Goal: Transaction & Acquisition: Obtain resource

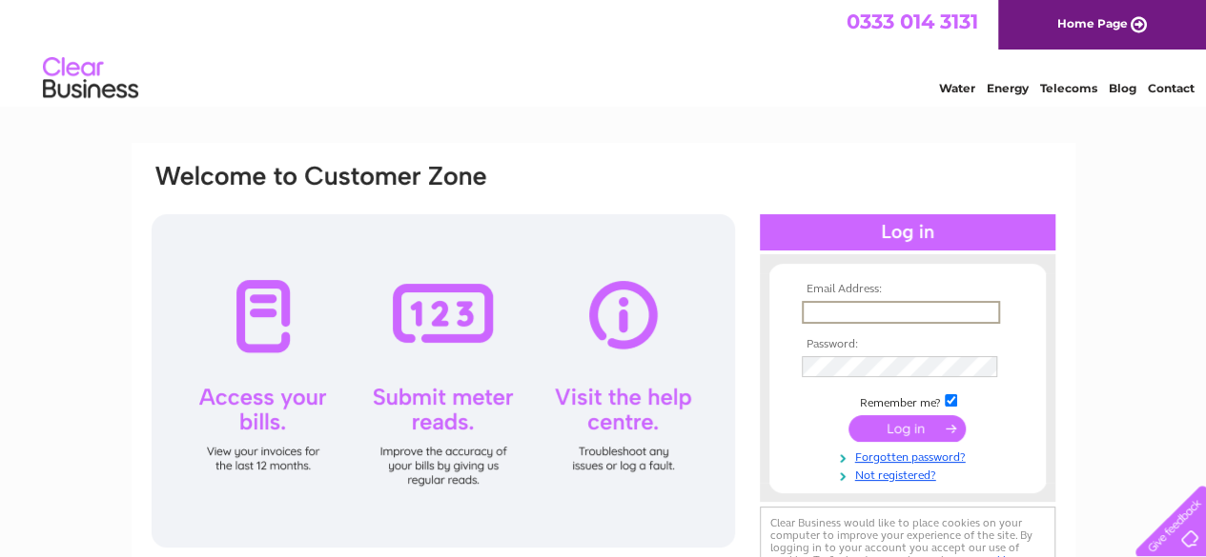
click at [847, 315] on input "text" at bounding box center [900, 312] width 198 height 23
type input "[EMAIL_ADDRESS][DOMAIN_NAME]"
click at [894, 418] on input "submit" at bounding box center [906, 427] width 117 height 27
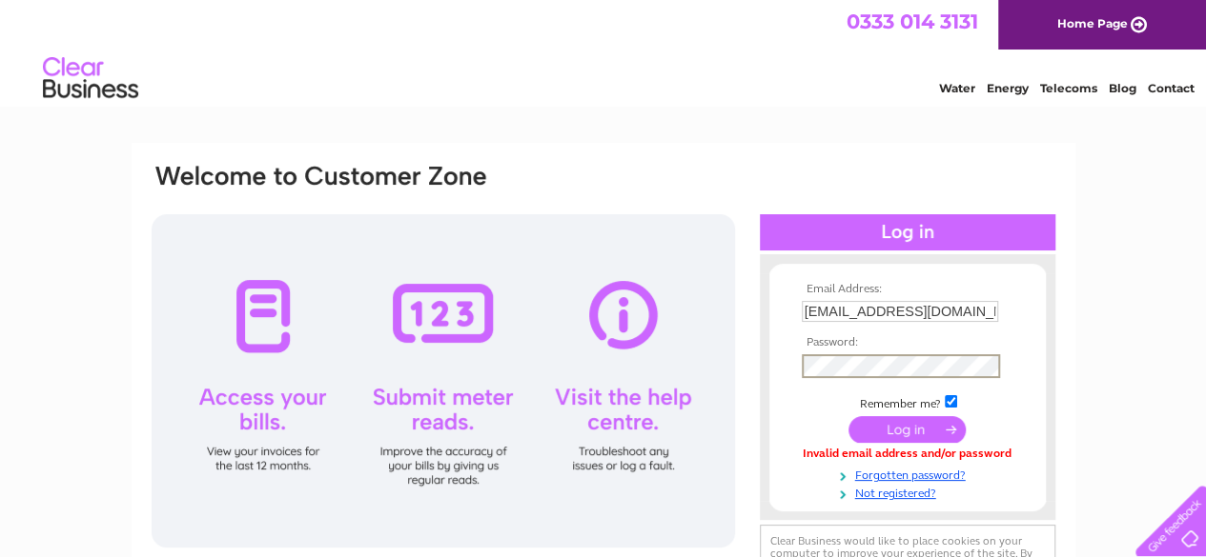
click at [898, 352] on td at bounding box center [907, 366] width 221 height 33
click at [848, 416] on input "submit" at bounding box center [906, 429] width 117 height 27
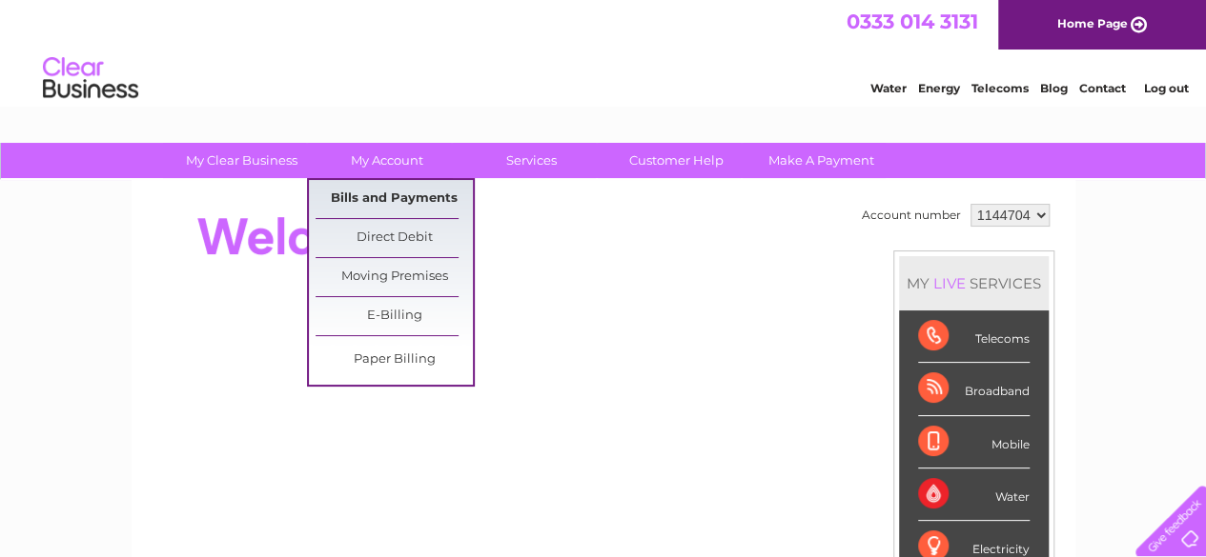
click at [410, 195] on link "Bills and Payments" at bounding box center [393, 199] width 157 height 38
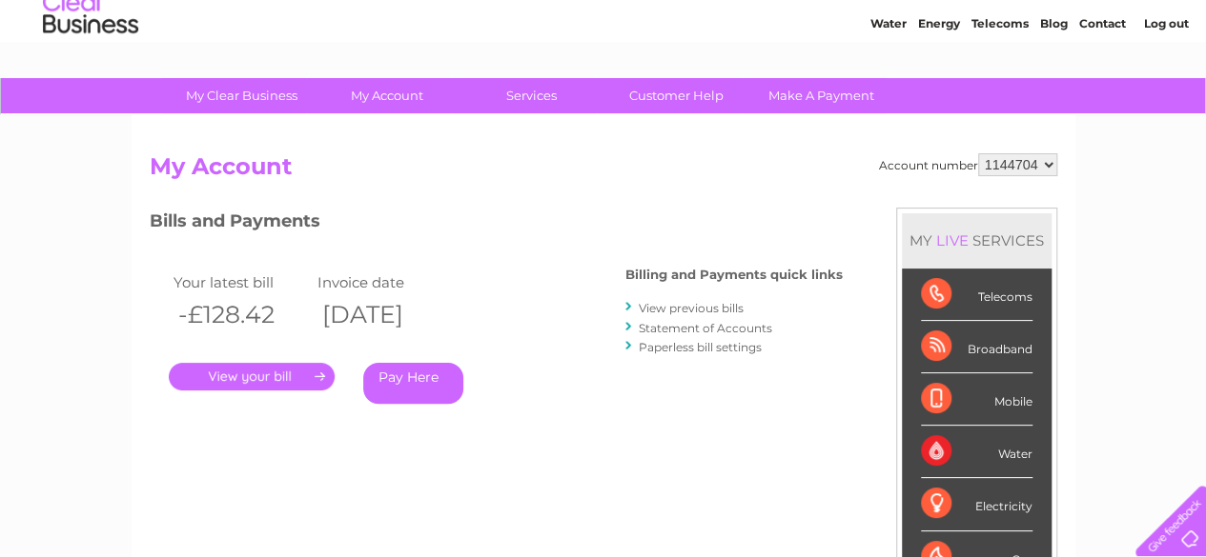
scroll to position [95, 0]
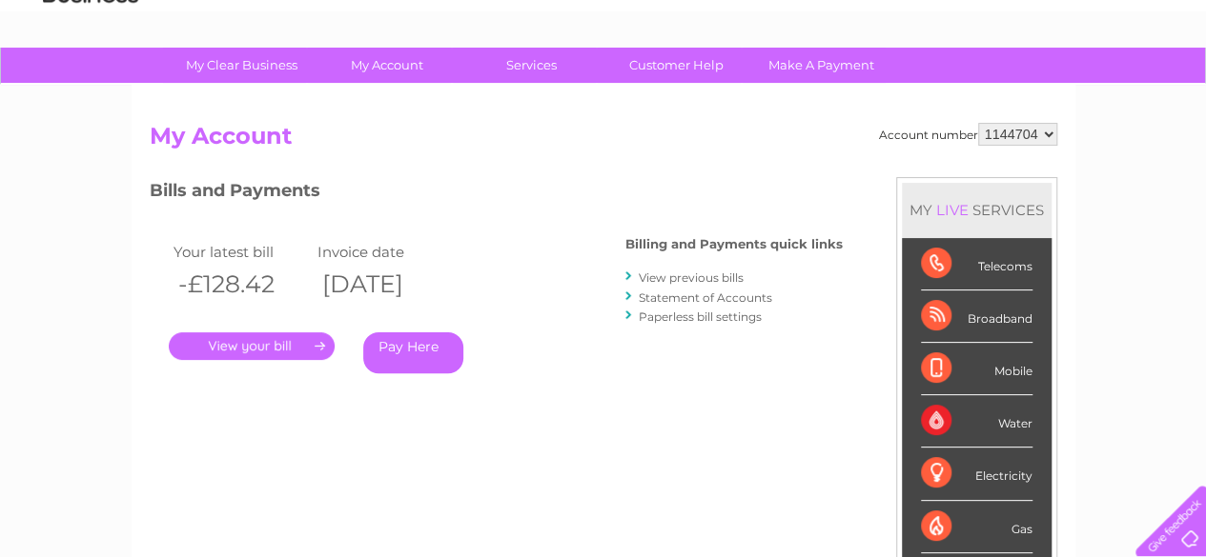
click at [292, 346] on link "." at bounding box center [252, 347] width 166 height 28
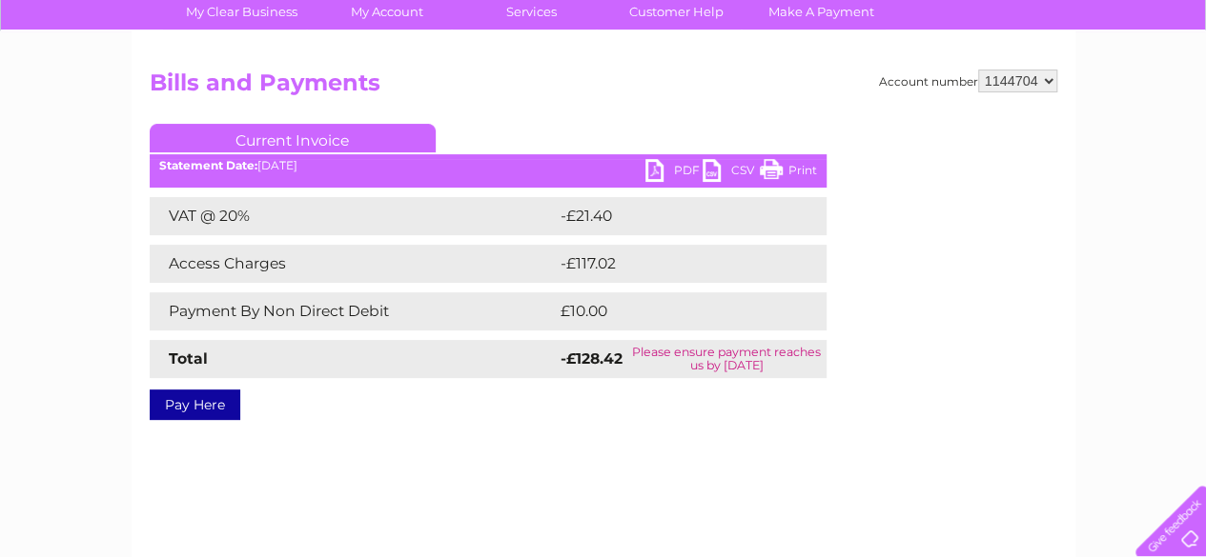
scroll to position [191, 0]
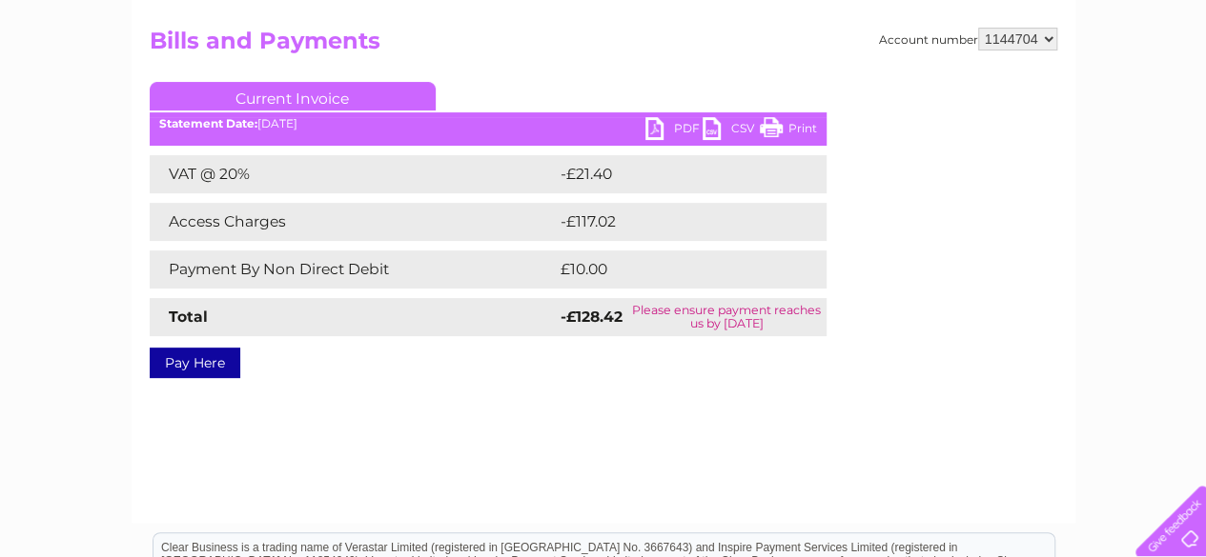
click at [681, 125] on link "PDF" at bounding box center [673, 131] width 57 height 28
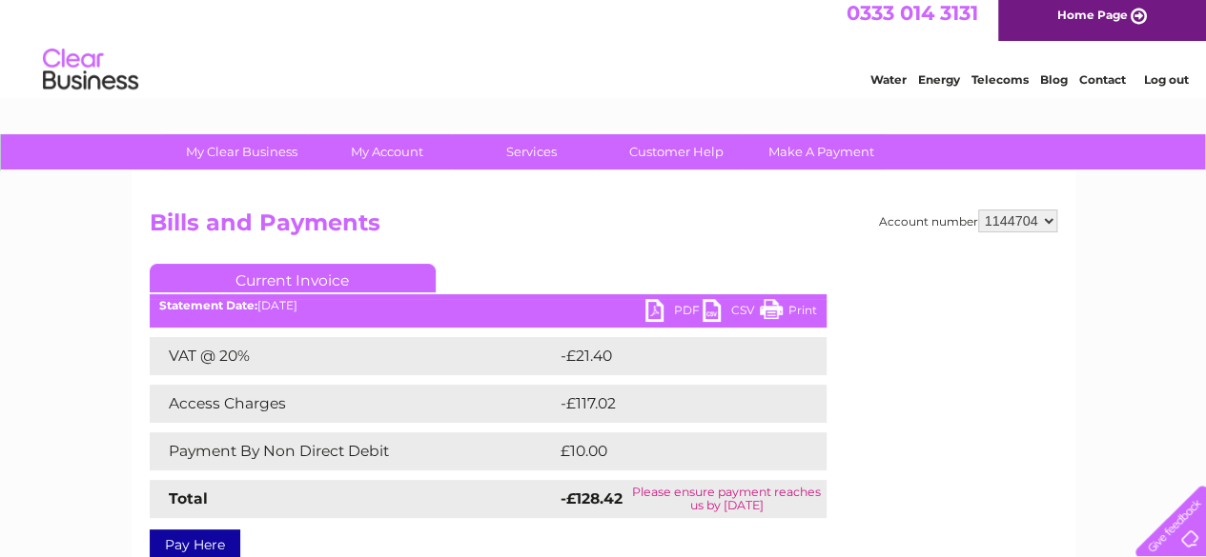
scroll to position [0, 0]
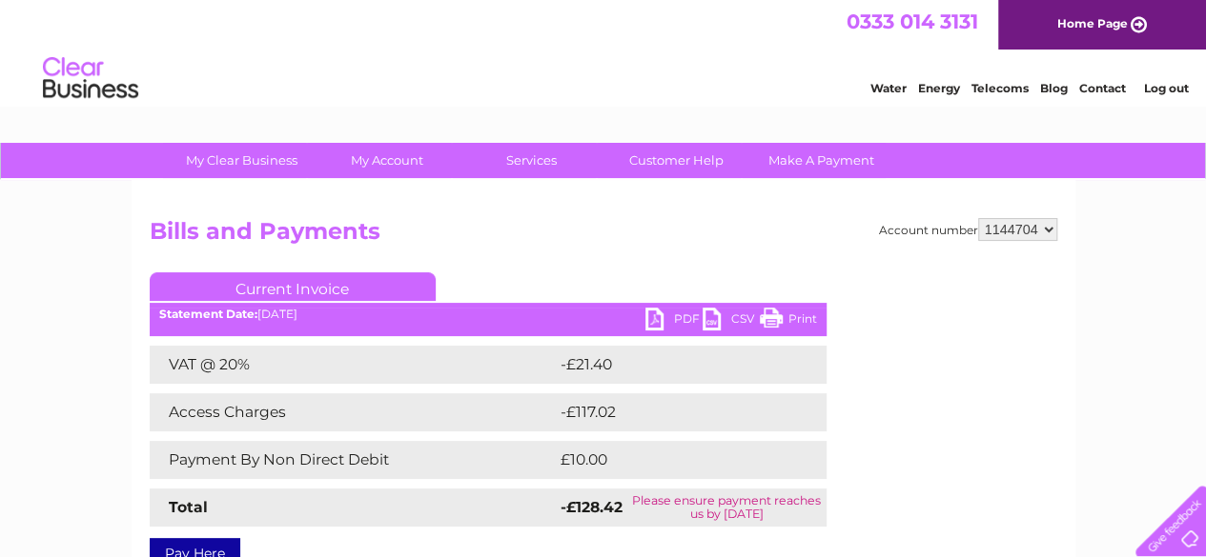
click at [1172, 85] on link "Log out" at bounding box center [1165, 88] width 45 height 14
